Goal: Task Accomplishment & Management: Complete application form

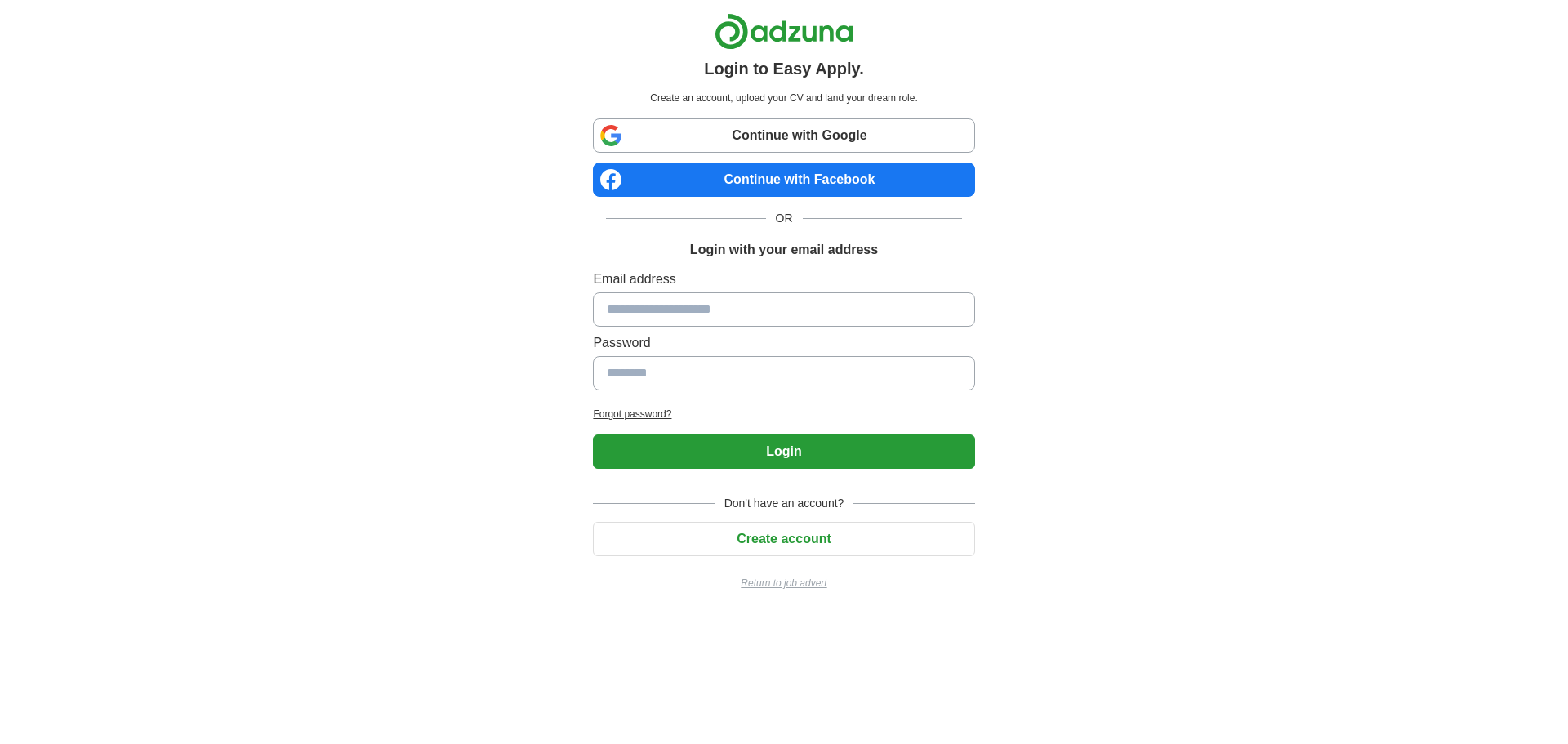
click at [809, 136] on link "Continue with Google" at bounding box center [784, 135] width 382 height 34
click at [767, 132] on link "Continue with Google" at bounding box center [784, 135] width 382 height 34
click at [811, 141] on link "Continue with Google" at bounding box center [784, 135] width 382 height 34
